Goal: Use online tool/utility

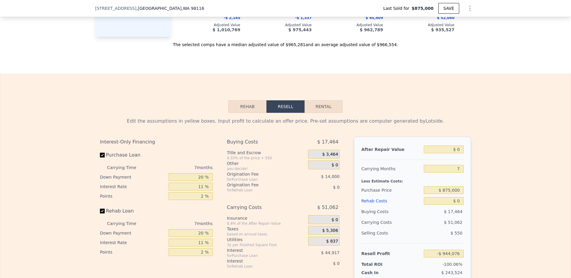
scroll to position [972, 0]
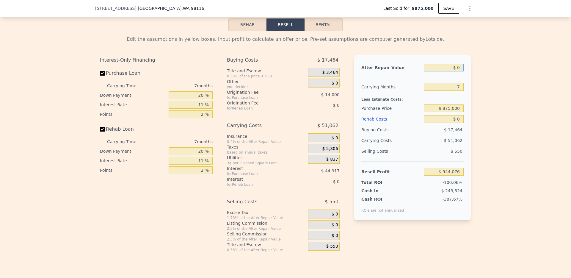
click at [445, 65] on input "$ 0" at bounding box center [444, 68] width 40 height 8
type input "$ 13"
type input "-$ 944,063"
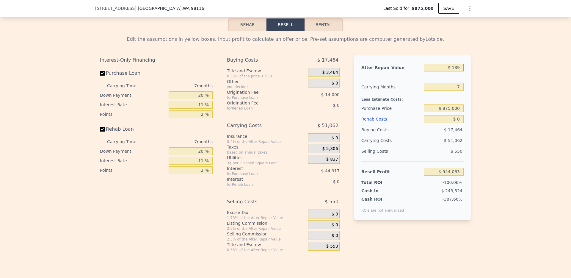
type input "$ 1,395"
type input "-$ 942,784"
type input "$ 139,500"
type input "-$ 814,826"
type input "$ 1,395,000"
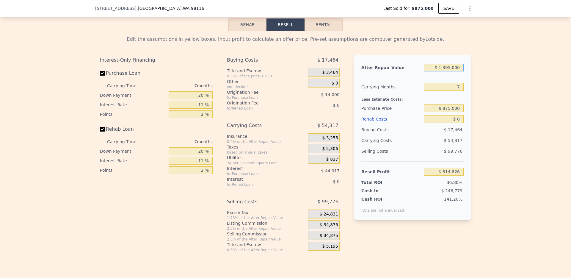
type input "$ 348,443"
type input "$ 1,395,000"
type input "8"
type input "$ 340,683"
type input "$ 325"
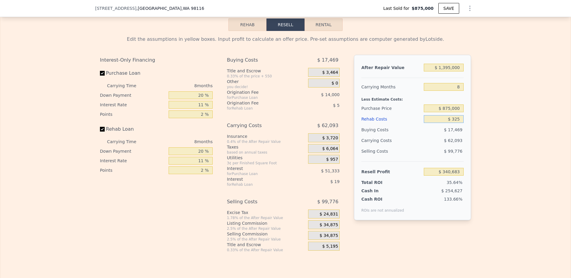
type input "$ 340,337"
type input "$ 32,500"
type input "$ 305,759"
type input "$ 325,000"
type input "-$ 8,581"
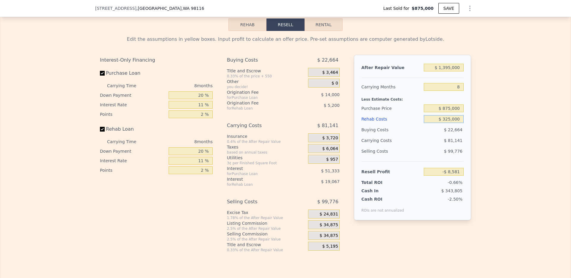
type input "$ 325,000"
click at [101, 128] on input "Rehab Loan" at bounding box center [102, 129] width 5 height 5
checkbox input "false"
type input "$ 15,683"
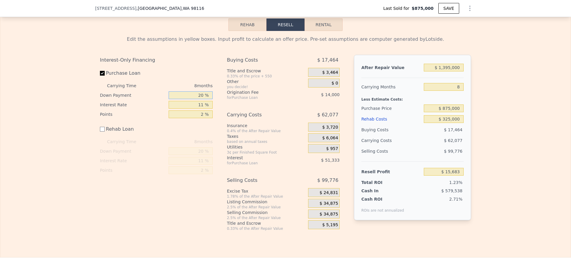
click at [186, 97] on input "20 %" at bounding box center [191, 95] width 44 height 8
type input "11 %"
type input "$ 8,332"
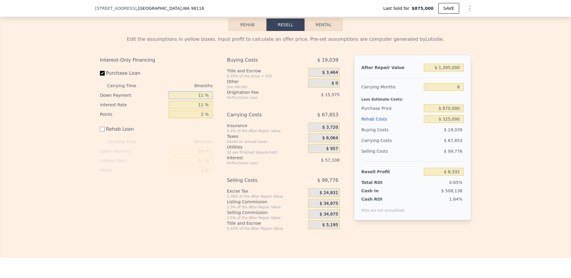
type input "11 %"
type input "6.5 %"
type input "$ 31,700"
type input "6.5 %"
type input "0 %"
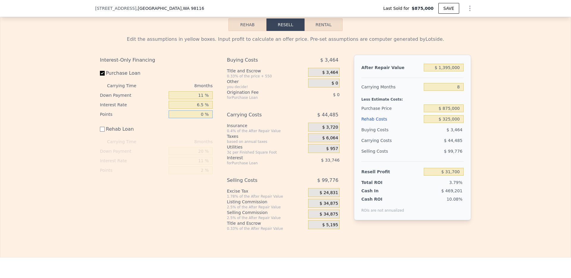
type input "$ 47,275"
type input "0 %"
click at [222, 71] on div "Interest-Only Financing Purchase Loan Carrying Time 8 months Down Payment 11 % …" at bounding box center [285, 143] width 371 height 176
click at [514, 114] on div "Edit the assumptions in yellow boxes. Input profit to calculate an offer price.…" at bounding box center [285, 131] width 570 height 200
click at [448, 117] on input "$ 325,000" at bounding box center [444, 119] width 40 height 8
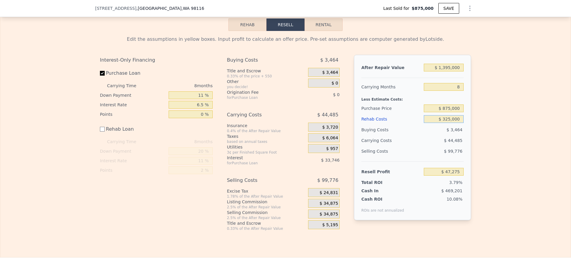
type input "$ 335,000"
type input "$ 37,275"
type input "$ 335,000"
click at [488, 122] on div "Edit the assumptions in yellow boxes. Input profit to calculate an offer price.…" at bounding box center [285, 131] width 570 height 200
click at [535, 54] on div "Edit the assumptions in yellow boxes. Input profit to calculate an offer price.…" at bounding box center [285, 131] width 570 height 200
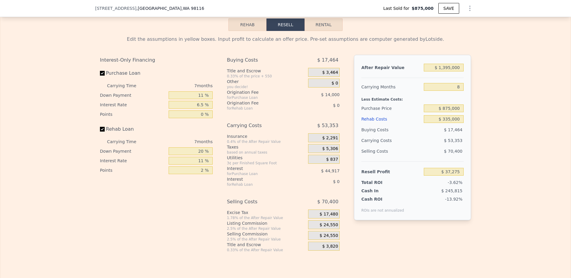
checkbox input "true"
type input "$ 982,000"
type input "7"
type input "$ 0"
type input "-$ 34,217"
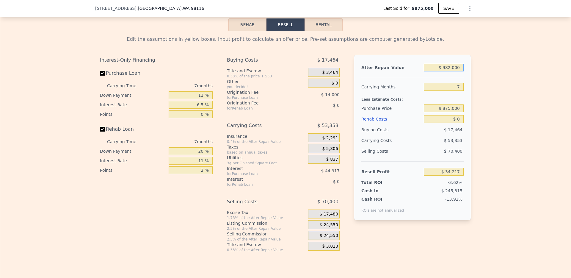
click at [451, 66] on input "$ 982,000" at bounding box center [444, 68] width 40 height 8
type input "$ 1"
type input "-$ 944,075"
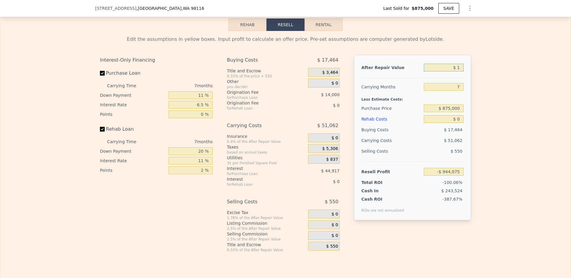
type input "$ 15"
type input "-$ 944,061"
type input "$ 154"
type input "-$ 943,934"
type input "$ 15,400"
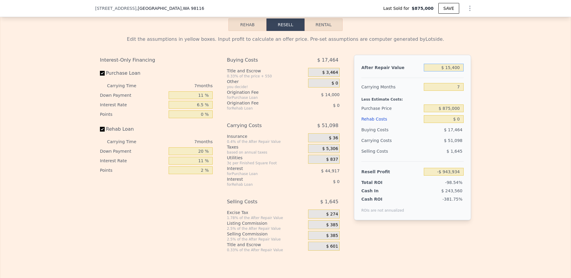
type input "-$ 929,807"
type input "$ 154,000"
type input "-$ 801,389"
type input "$ 1,540,000"
type input "$ 482,791"
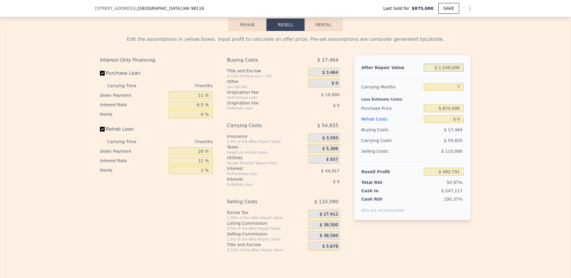
type input "$ 1,540,000"
type input "8"
type input "$ 474,982"
type input "$ 335"
type input "$ 474,626"
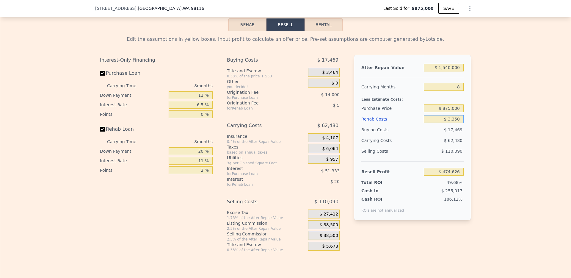
type input "$ 33,500"
type input "$ 438,978"
type input "$ 335,000"
type input "$ 114,966"
type input "$ 335,000"
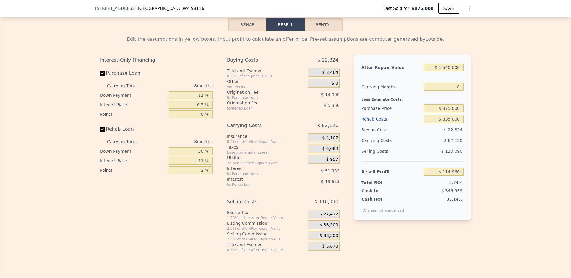
click at [128, 128] on label "Rehab Loan" at bounding box center [133, 129] width 66 height 11
click at [105, 128] on input "Rehab Loan" at bounding box center [102, 129] width 5 height 5
checkbox input "false"
type input "$ 139,982"
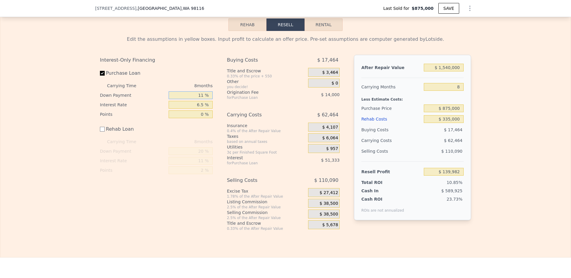
click at [194, 97] on input "11 %" at bounding box center [191, 95] width 44 height 8
type input "0 %"
type input "$ 123,650"
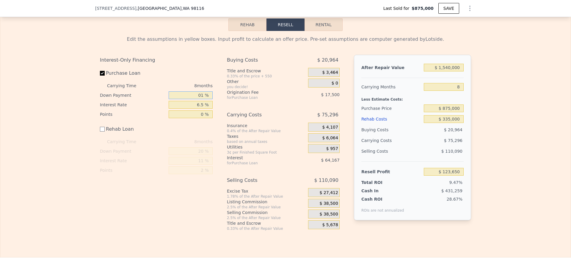
type input "011 %"
type input "$ 132,631"
click at [194, 98] on input "011 %" at bounding box center [191, 95] width 44 height 8
click at [194, 97] on input "011 %" at bounding box center [191, 95] width 44 height 8
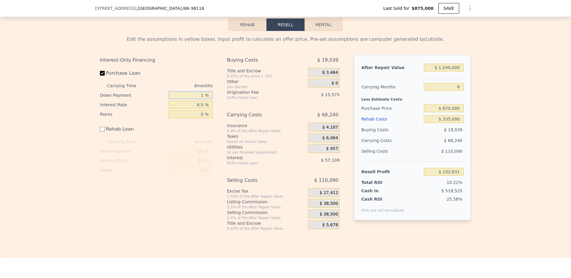
type input "11 %"
type input "$ 132,631"
click at [84, 94] on div "Edit the assumptions in yellow boxes. Input profit to calculate an offer price.…" at bounding box center [285, 131] width 570 height 200
click at [446, 117] on input "$ 335,000" at bounding box center [444, 119] width 40 height 8
click at [448, 119] on input "$ 335,000" at bounding box center [444, 119] width 40 height 8
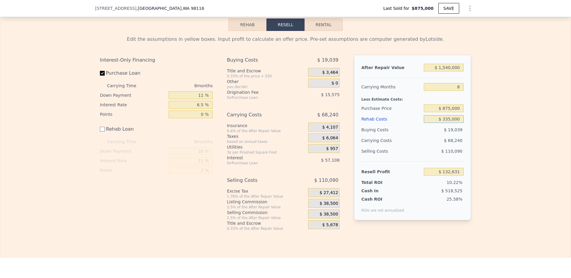
type input "$ 345,000"
type input "$ 122,631"
type input "$ 345,000"
click at [503, 131] on div "Edit the assumptions in yellow boxes. Input profit to calculate an offer price.…" at bounding box center [285, 131] width 570 height 200
click at [436, 118] on input "$ 345,000" at bounding box center [444, 119] width 40 height 8
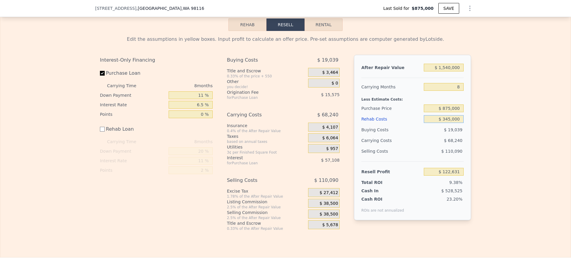
click at [436, 118] on input "$ 345,000" at bounding box center [444, 119] width 40 height 8
click at [525, 128] on div "Edit the assumptions in yellow boxes. Input profit to calculate an offer price.…" at bounding box center [285, 131] width 570 height 200
click at [444, 118] on input "text" at bounding box center [444, 119] width 40 height 8
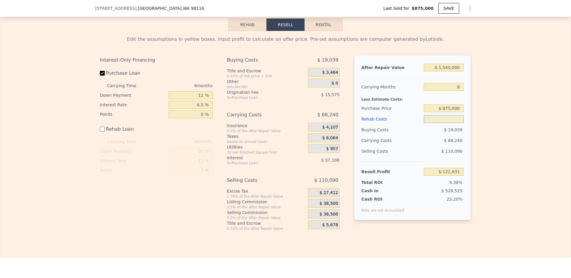
type input "$ 2"
type input "$ 467,629"
click at [447, 118] on input "$ 2" at bounding box center [444, 119] width 40 height 8
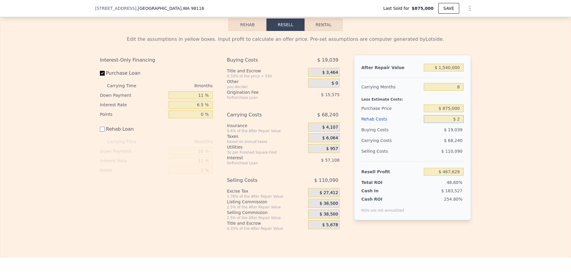
type input "$ 2"
drag, startPoint x: 444, startPoint y: 67, endPoint x: 449, endPoint y: 67, distance: 4.5
click at [449, 67] on input "$ 1,540,000" at bounding box center [444, 68] width 40 height 8
type input "$ 1,400,000"
type input "$ 337,961"
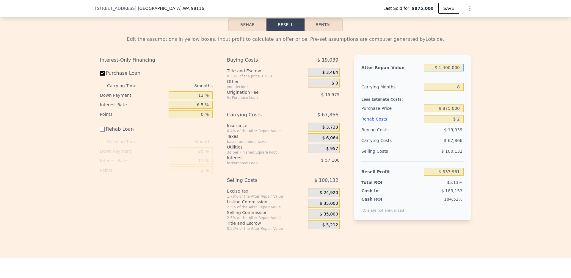
type input "$ 1,400,000"
click at [481, 81] on div "Edit the assumptions in yellow boxes. Input profit to calculate an offer price.…" at bounding box center [285, 131] width 570 height 200
click at [448, 119] on input "$ 2" at bounding box center [444, 119] width 40 height 8
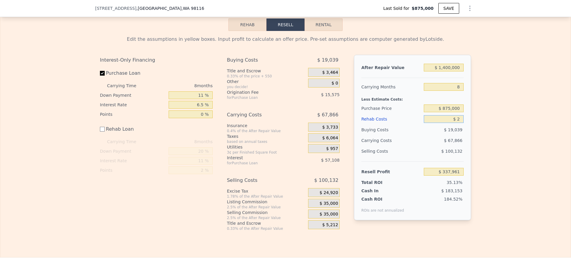
click at [448, 119] on input "$ 2" at bounding box center [444, 119] width 40 height 8
type input "$ 3"
type input "$ 337,960"
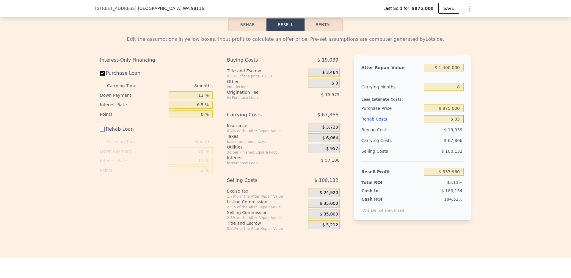
type input "$ 335"
type input "$ 337,628"
type input "$ 335,000"
type input "$ 2,963"
type input "$ 335,000"
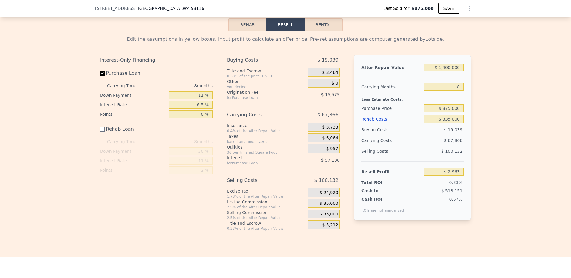
click at [512, 109] on div "Edit the assumptions in yellow boxes. Input profit to calculate an offer price.…" at bounding box center [285, 131] width 570 height 200
click at [448, 86] on input "8" at bounding box center [444, 87] width 40 height 8
click at [99, 72] on div "Edit the assumptions in yellow boxes. Input profit to calculate an offer price.…" at bounding box center [285, 131] width 381 height 200
click at [101, 72] on input "Purchase Loan" at bounding box center [102, 73] width 5 height 5
checkbox input "false"
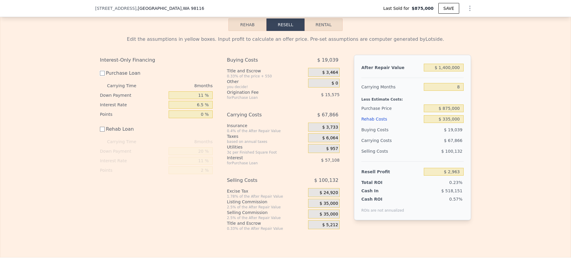
type input "$ 75,650"
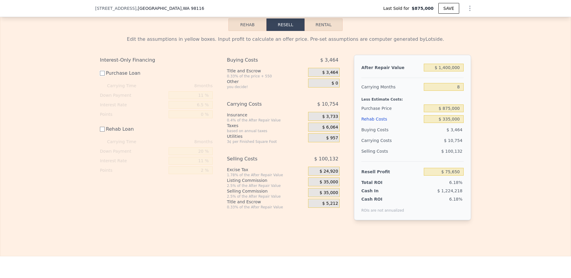
click at [101, 72] on input "Purchase Loan" at bounding box center [102, 73] width 5 height 5
checkbox input "true"
type input "$ 2,963"
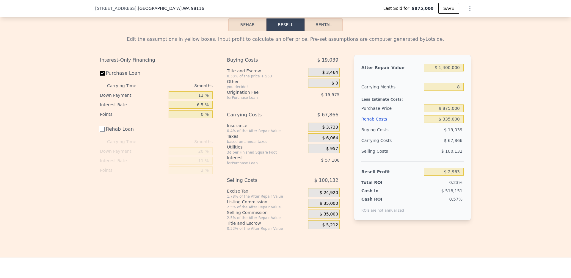
click at [101, 130] on input "Rehab Loan" at bounding box center [102, 129] width 5 height 5
checkbox input "true"
type input "-$ 22,053"
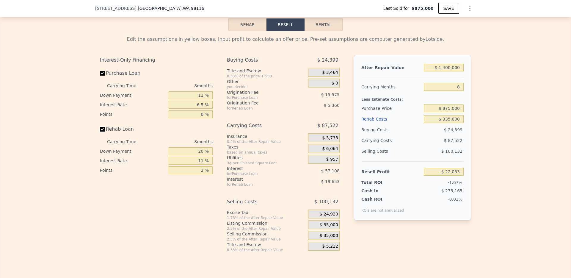
click at [101, 130] on input "Rehab Loan" at bounding box center [102, 129] width 5 height 5
checkbox input "false"
type input "$ 2,963"
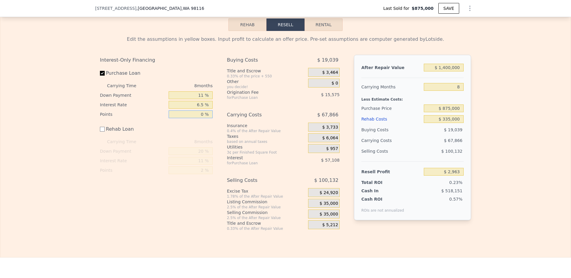
drag, startPoint x: 188, startPoint y: 115, endPoint x: 224, endPoint y: 115, distance: 36.3
click at [224, 115] on div "Interest-Only Financing Purchase Loan Carrying Time 8 months Down Payment 11 % …" at bounding box center [285, 143] width 371 height 176
type input "0 %"
type input "1 %"
type input "$ 10,750"
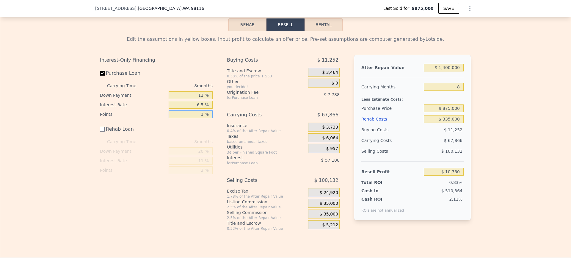
drag, startPoint x: 194, startPoint y: 114, endPoint x: 227, endPoint y: 114, distance: 33.6
click at [227, 114] on div "Interest-Only Financing Purchase Loan Carrying Time 8 months Down Payment 11 % …" at bounding box center [285, 143] width 371 height 176
type input "0 %"
type input "$ 18,538"
drag, startPoint x: 188, startPoint y: 101, endPoint x: 216, endPoint y: 102, distance: 28.3
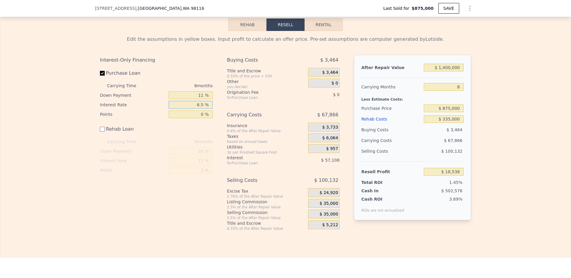
click at [216, 102] on div "Interest-Only Financing Purchase Loan Carrying Time 8 months Down Payment 11 % …" at bounding box center [158, 143] width 117 height 176
type input "5 %"
type input "$ 49,690"
drag, startPoint x: 187, startPoint y: 105, endPoint x: 211, endPoint y: 106, distance: 23.2
click at [211, 106] on input "5 %" at bounding box center [191, 105] width 44 height 8
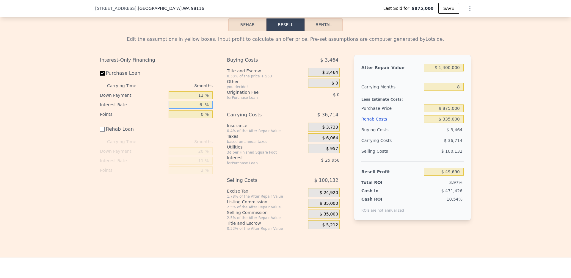
type input "6.5 %"
type input "$ 41,906"
click at [152, 165] on div "Points" at bounding box center [133, 170] width 66 height 10
click at [190, 94] on input "11 %" at bounding box center [191, 95] width 44 height 8
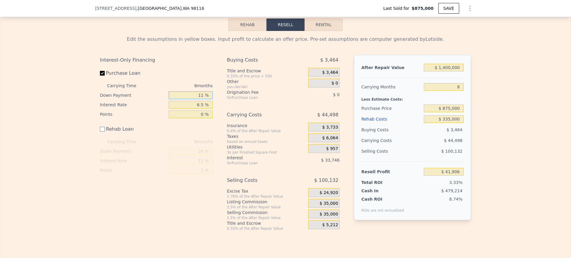
click at [190, 94] on input "11 %" at bounding box center [191, 95] width 44 height 8
type input "5 %"
type input "$ 39,626"
drag, startPoint x: 189, startPoint y: 94, endPoint x: 219, endPoint y: 97, distance: 30.7
click at [219, 97] on div "Interest-Only Financing Purchase Loan Carrying Time 8 months Down Payment 5 % I…" at bounding box center [285, 143] width 371 height 176
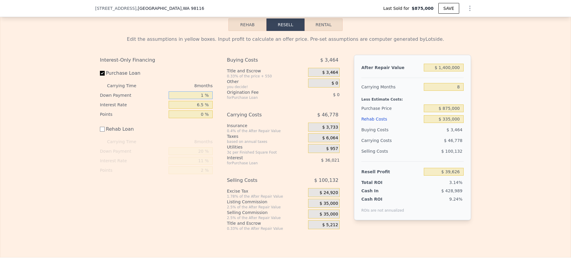
type input "11 %"
type input "$ 41,906"
click at [248, 104] on div "Buying Costs $ 3,464 Title and Escrow 0.33% of the price + 550 $ 3,464 Other yo…" at bounding box center [283, 143] width 113 height 176
click at [519, 31] on div "Edit the assumptions in yellow boxes. Input profit to calculate an offer price.…" at bounding box center [285, 131] width 570 height 200
